Goal: Complete application form: Complete application form

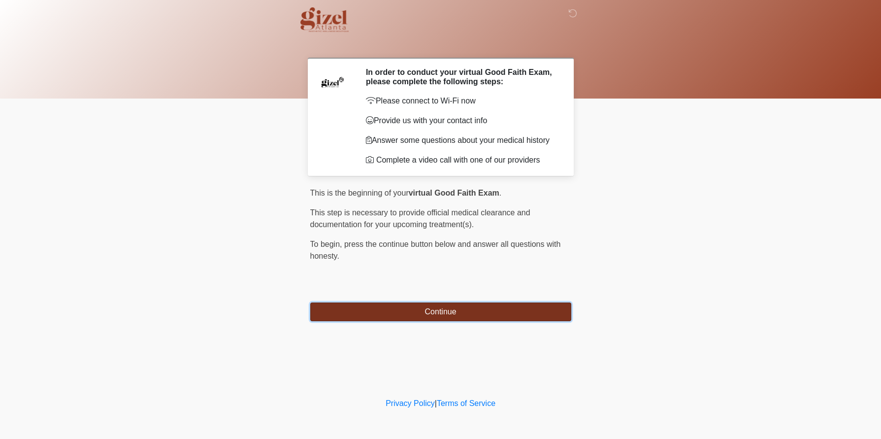
click at [440, 321] on button "Continue" at bounding box center [440, 311] width 261 height 19
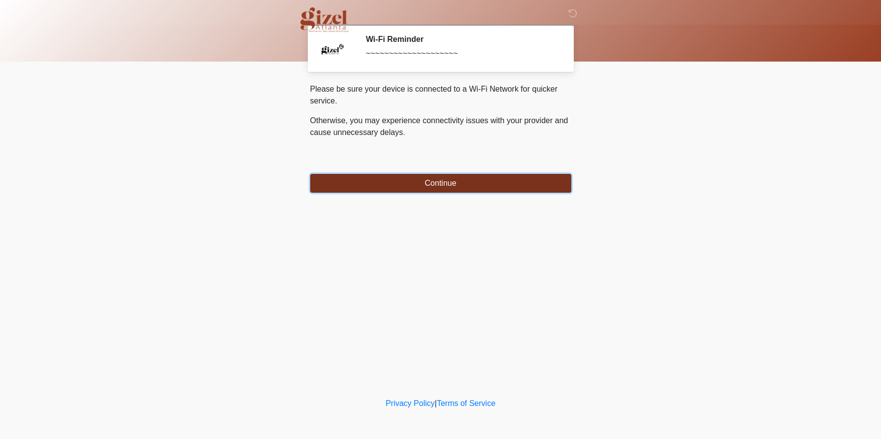
click at [435, 184] on button "Continue" at bounding box center [440, 183] width 261 height 19
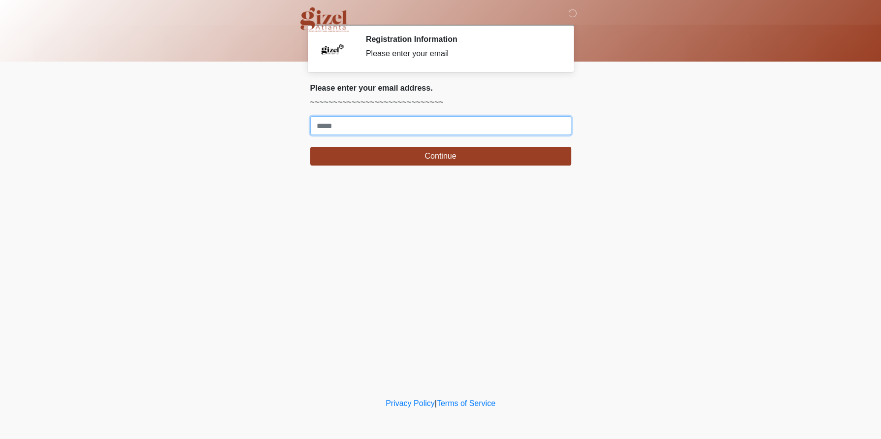
click at [359, 135] on input "Where should we email your treatment plan?" at bounding box center [440, 125] width 261 height 19
type input "**********"
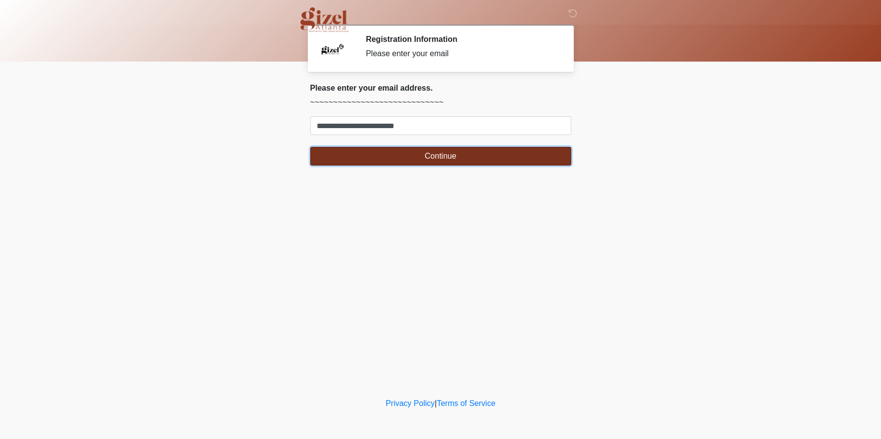
click at [390, 166] on button "Continue" at bounding box center [440, 156] width 261 height 19
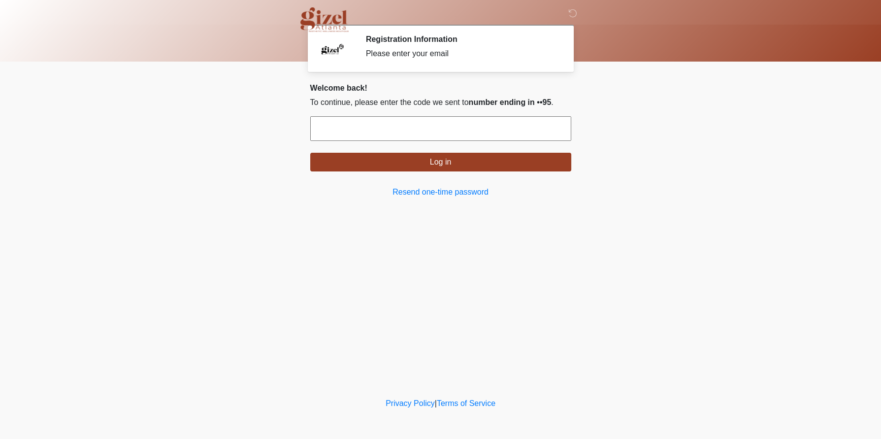
click at [387, 164] on form "Log in" at bounding box center [440, 143] width 261 height 55
click at [387, 141] on input "text" at bounding box center [440, 128] width 261 height 25
type input "*"
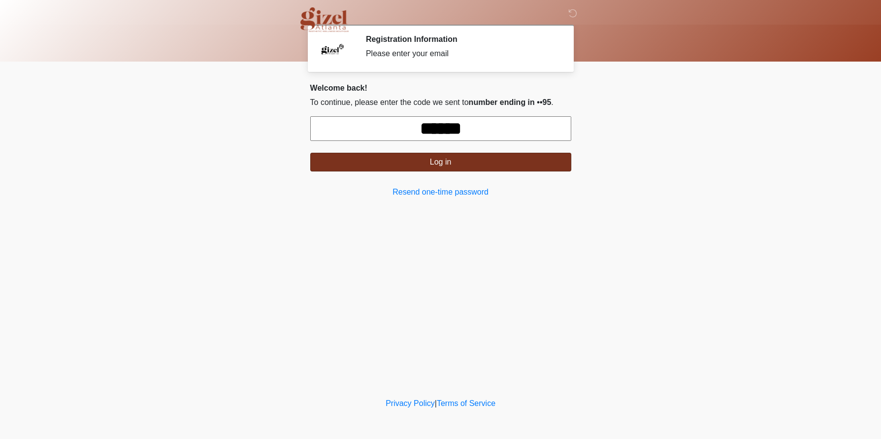
type input "******"
click at [406, 171] on button "Log in" at bounding box center [440, 162] width 261 height 19
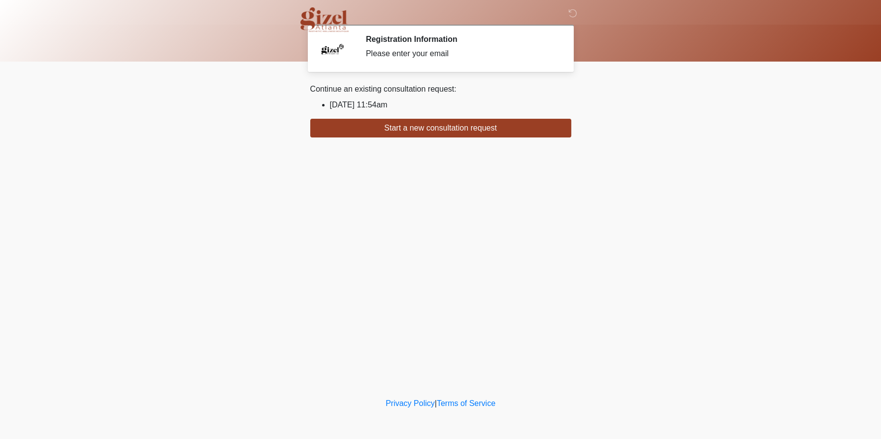
click at [387, 109] on li "2025/08/08 11:54am" at bounding box center [450, 105] width 241 height 12
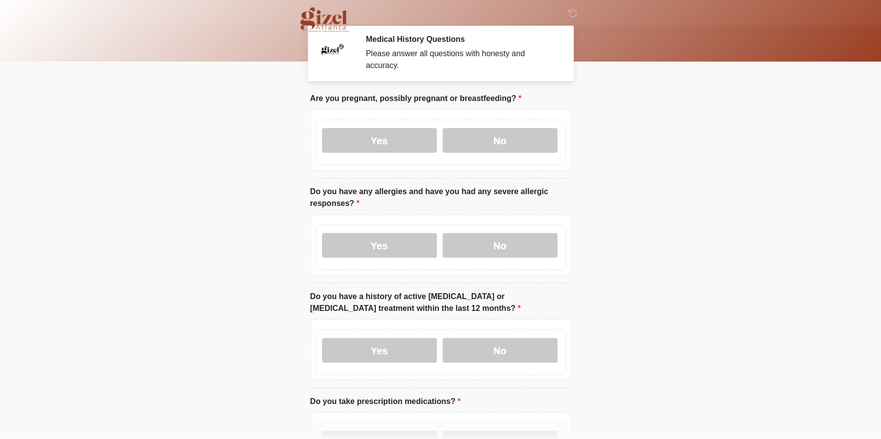
drag, startPoint x: 474, startPoint y: 158, endPoint x: 477, endPoint y: 215, distance: 56.7
click at [474, 153] on label "No" at bounding box center [500, 140] width 115 height 25
click at [488, 258] on label "No" at bounding box center [500, 245] width 115 height 25
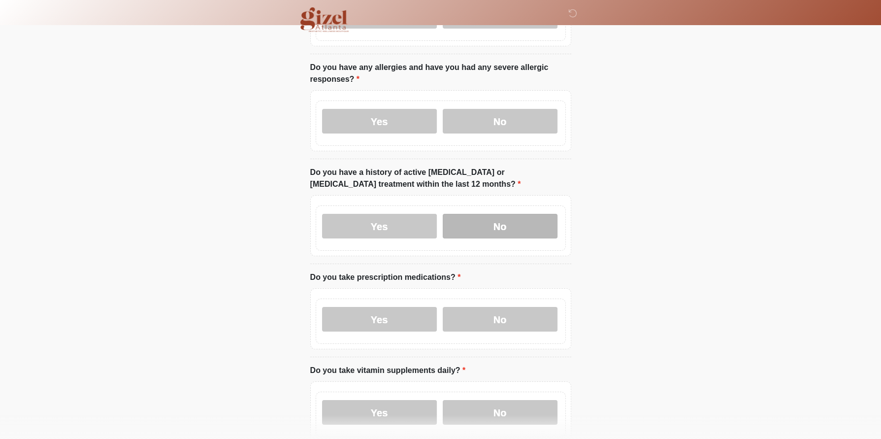
click at [491, 238] on label "No" at bounding box center [500, 226] width 115 height 25
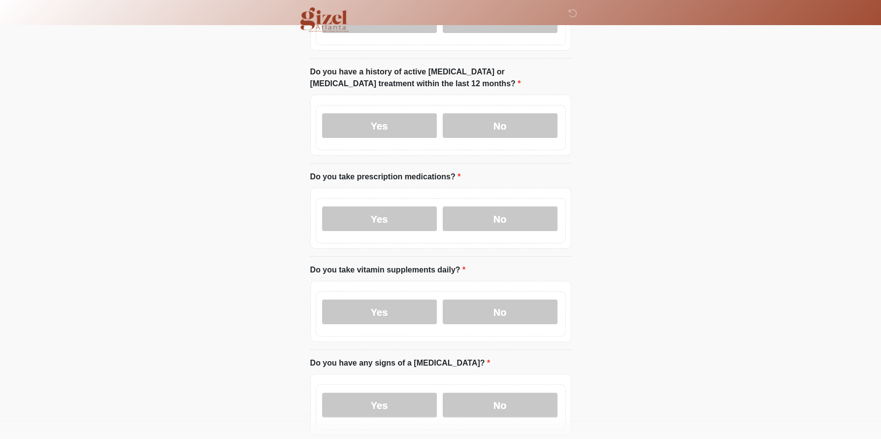
scroll to position [246, 0]
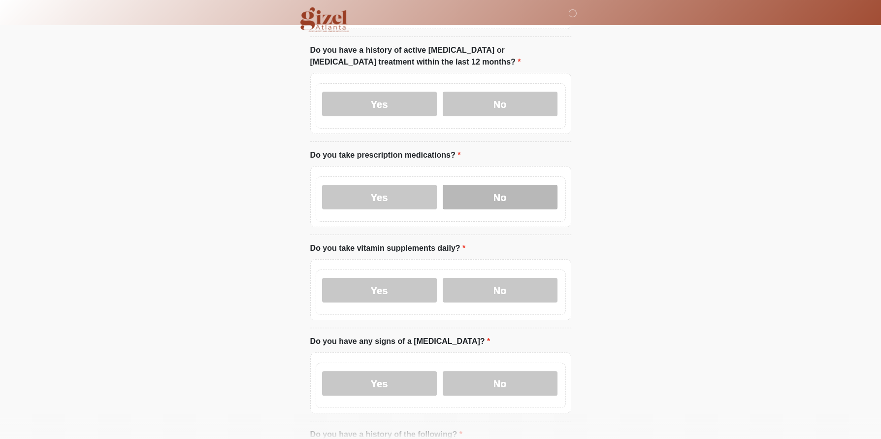
click at [491, 209] on label "No" at bounding box center [500, 197] width 115 height 25
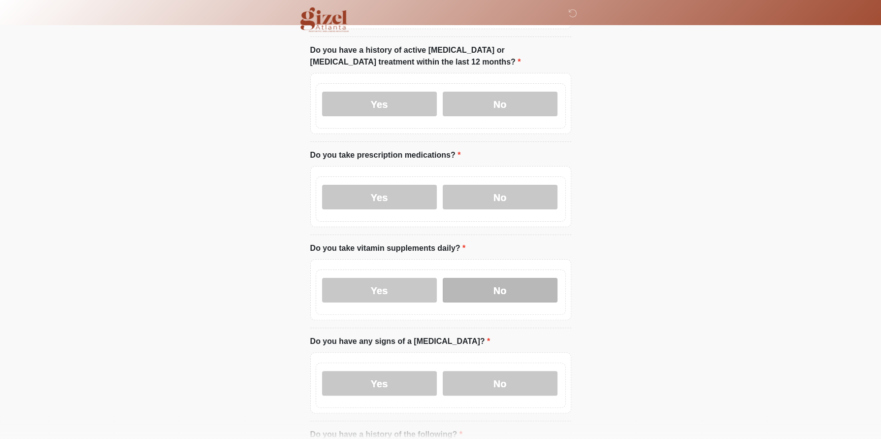
click at [495, 302] on label "No" at bounding box center [500, 290] width 115 height 25
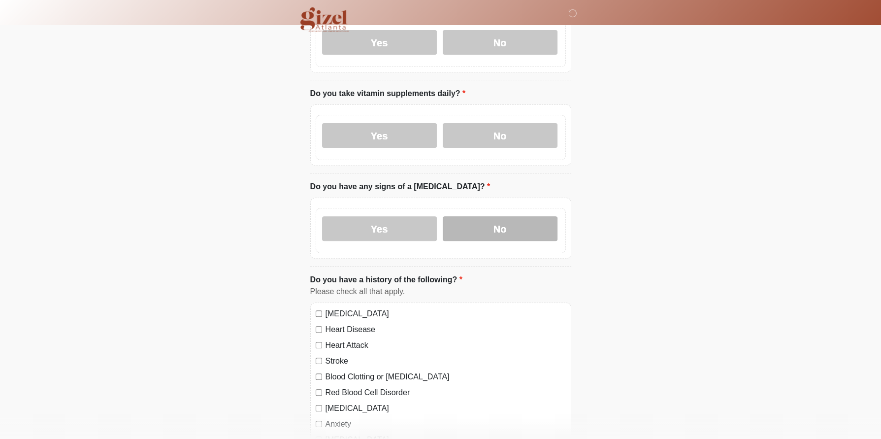
click at [499, 241] on label "No" at bounding box center [500, 228] width 115 height 25
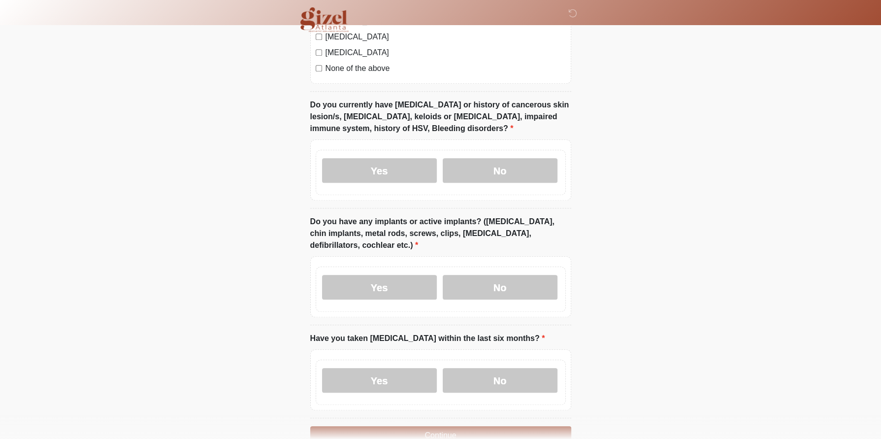
scroll to position [839, 0]
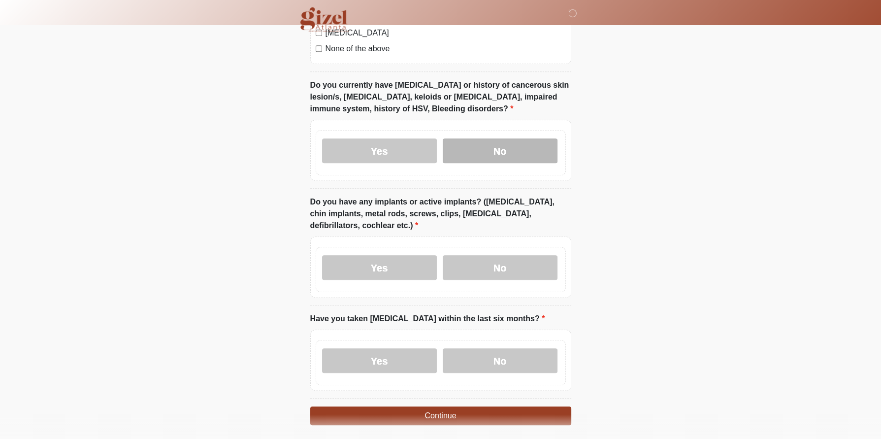
click at [499, 163] on label "No" at bounding box center [500, 150] width 115 height 25
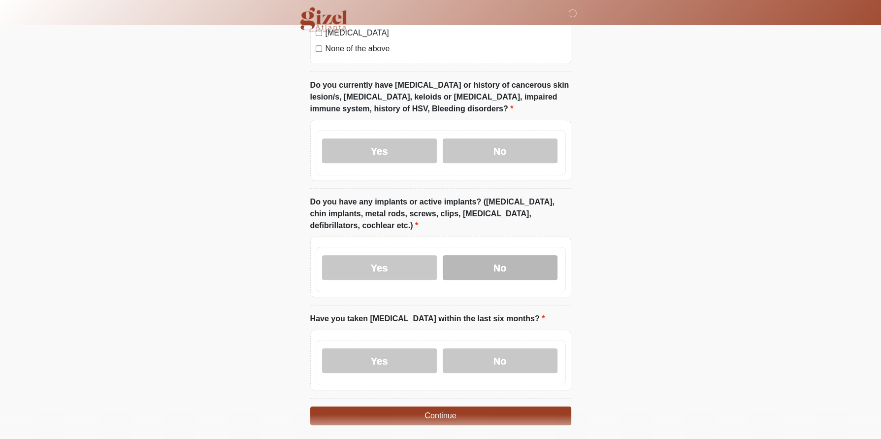
click at [497, 280] on label "No" at bounding box center [500, 267] width 115 height 25
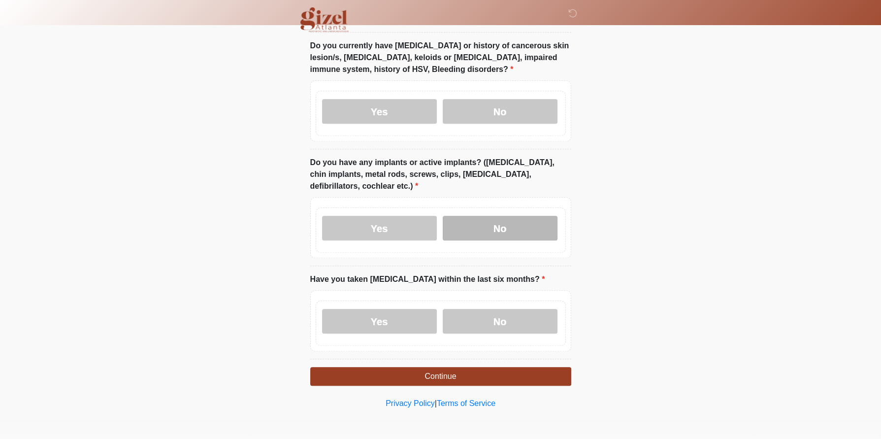
scroll to position [989, 0]
click at [500, 309] on label "No" at bounding box center [500, 321] width 115 height 25
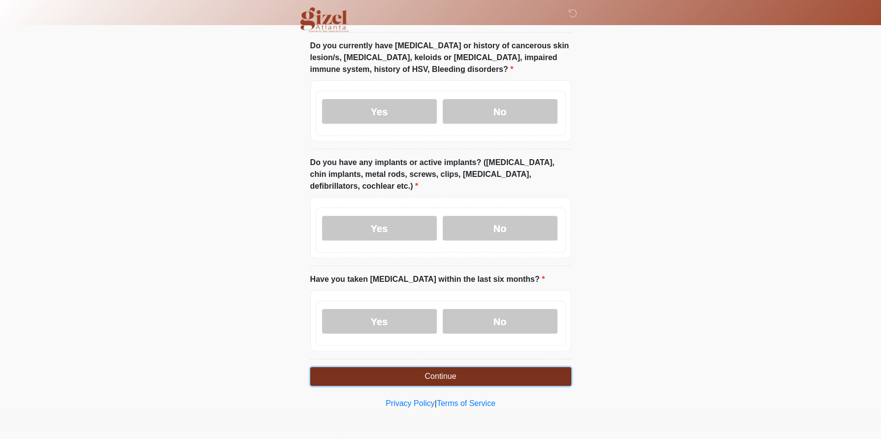
click at [467, 367] on button "Continue" at bounding box center [440, 376] width 261 height 19
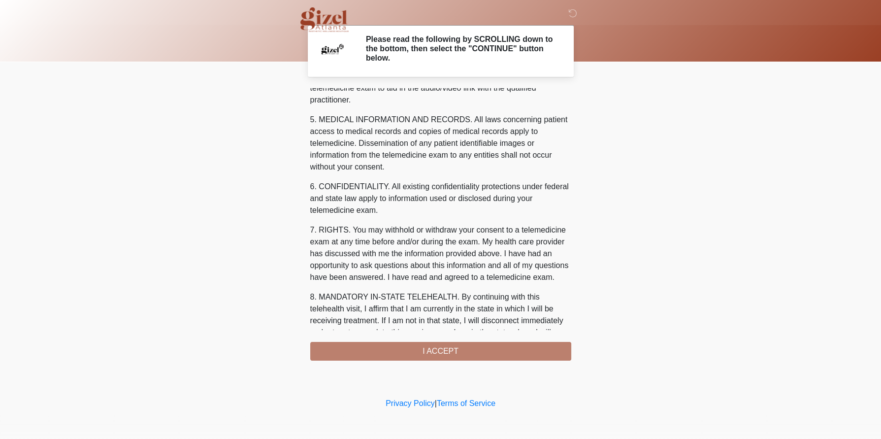
scroll to position [561, 0]
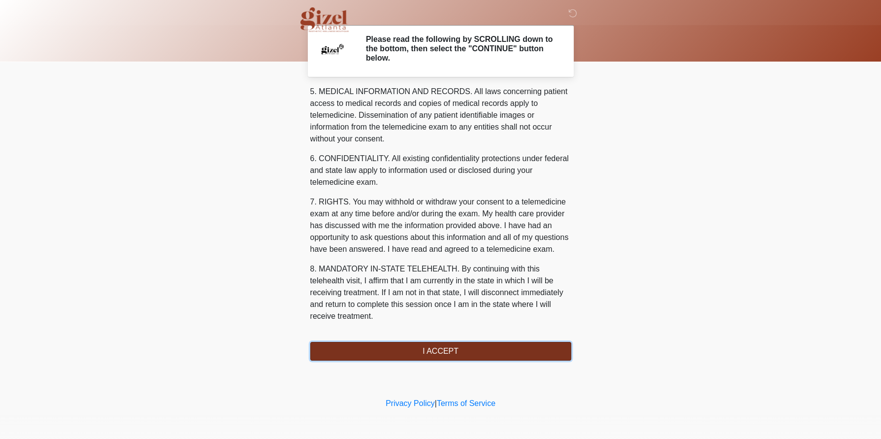
click at [444, 361] on button "I ACCEPT" at bounding box center [440, 351] width 261 height 19
